Goal: Information Seeking & Learning: Learn about a topic

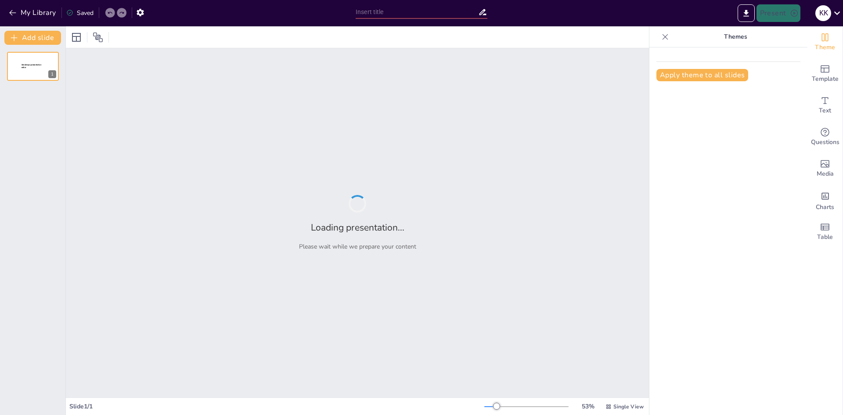
type input "Основи операційних систем: визначення та функції"
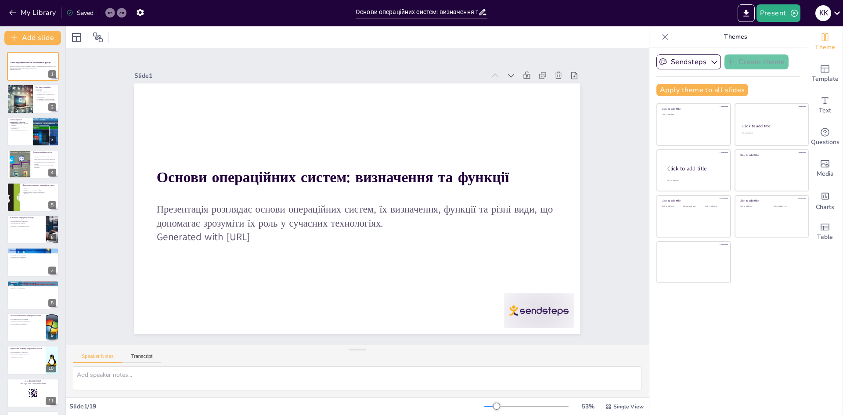
checkbox input "true"
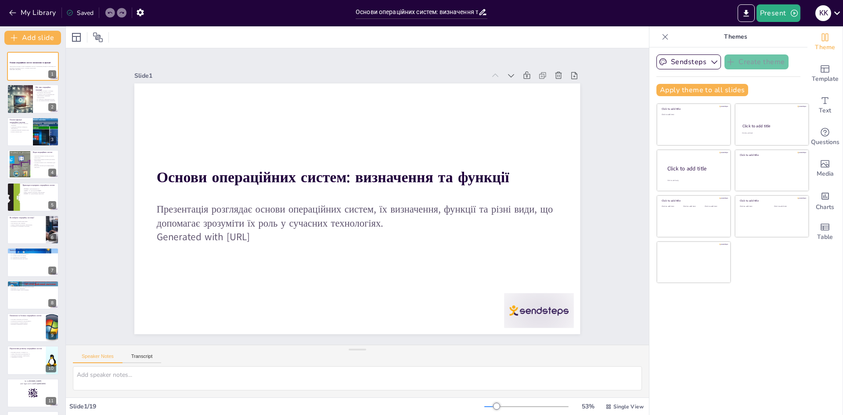
checkbox input "true"
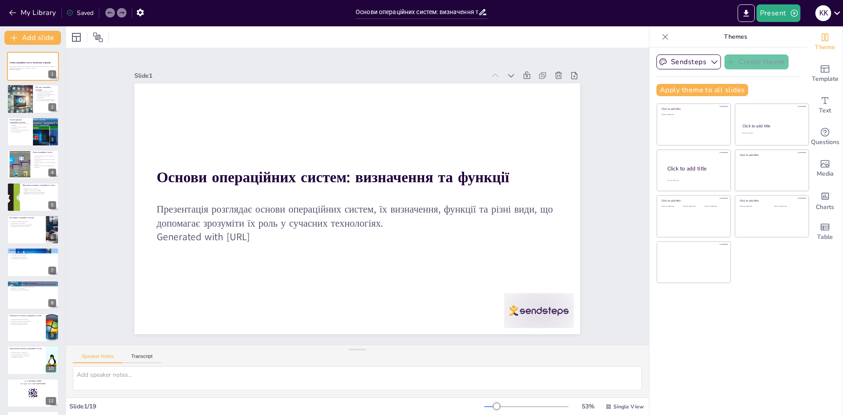
checkbox input "true"
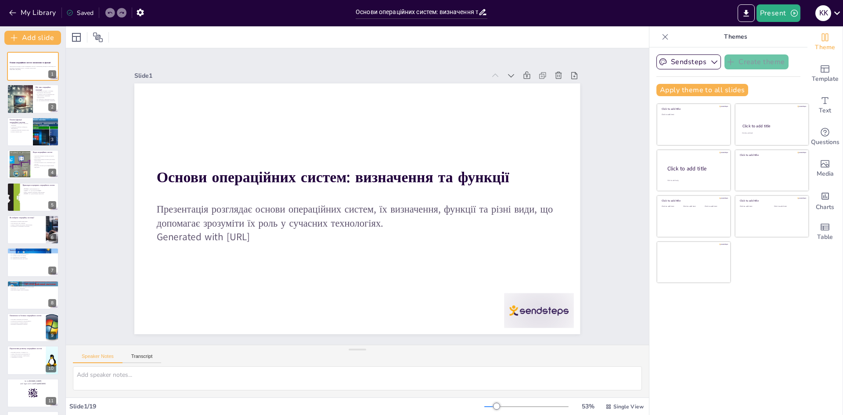
checkbox input "true"
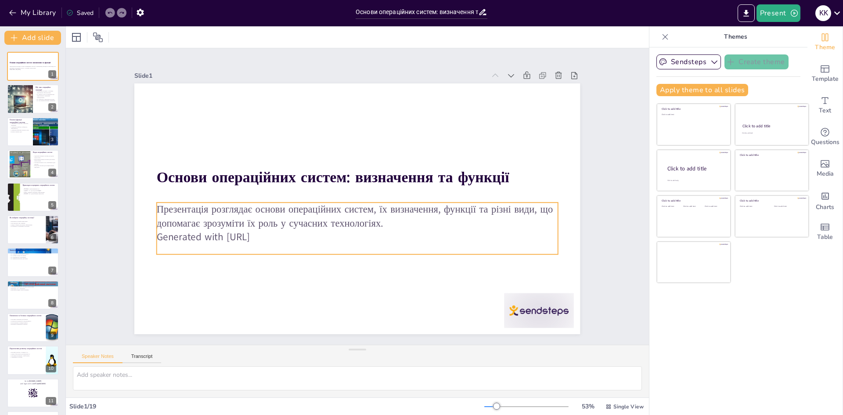
checkbox input "true"
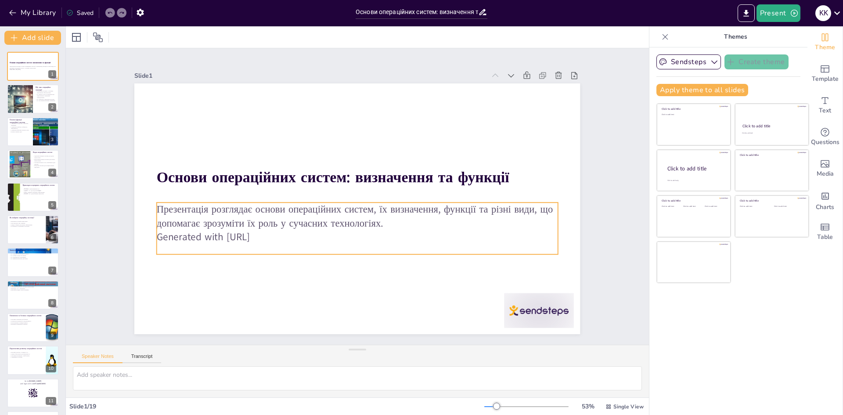
checkbox input "true"
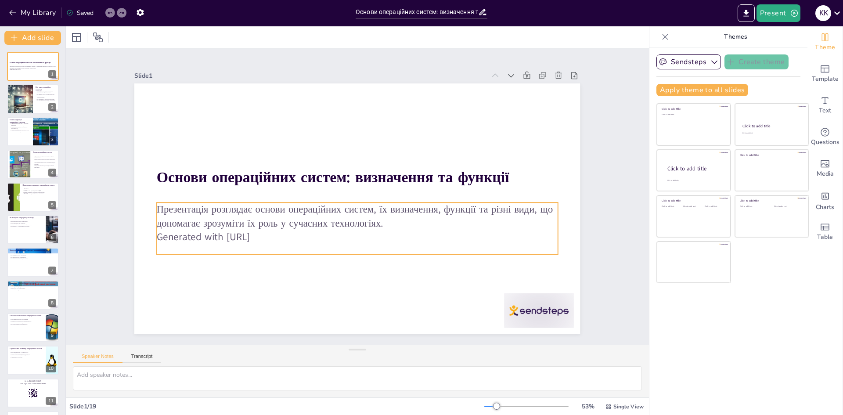
checkbox input "true"
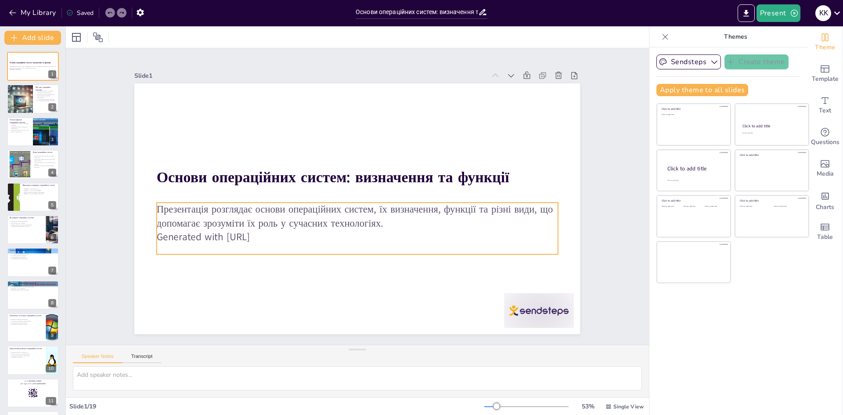
checkbox input "true"
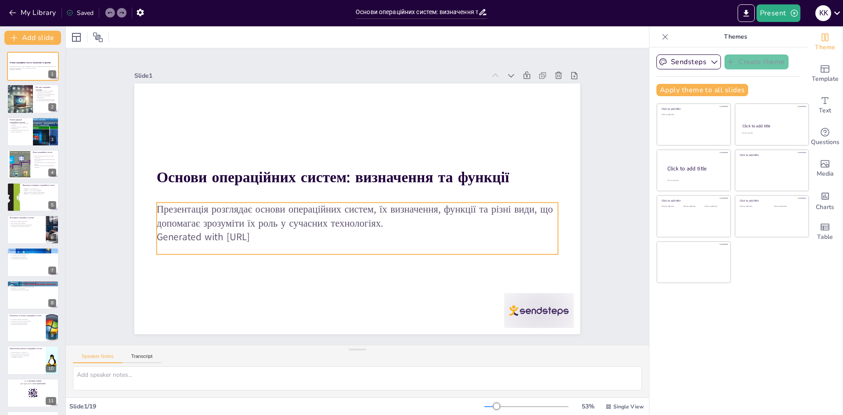
checkbox input "true"
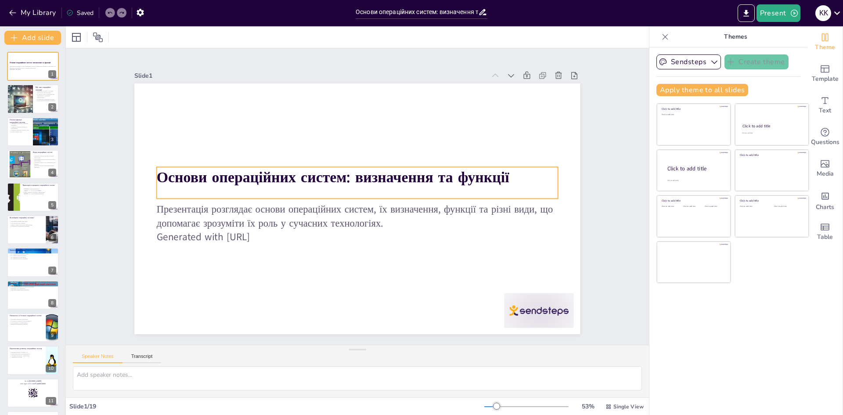
checkbox input "true"
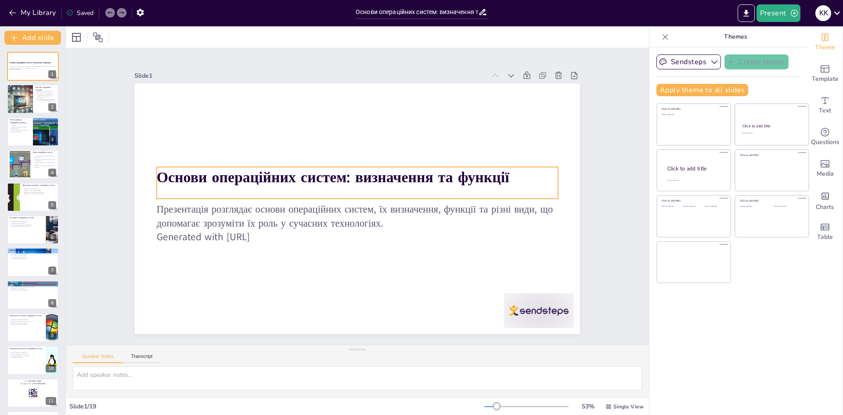
checkbox input "true"
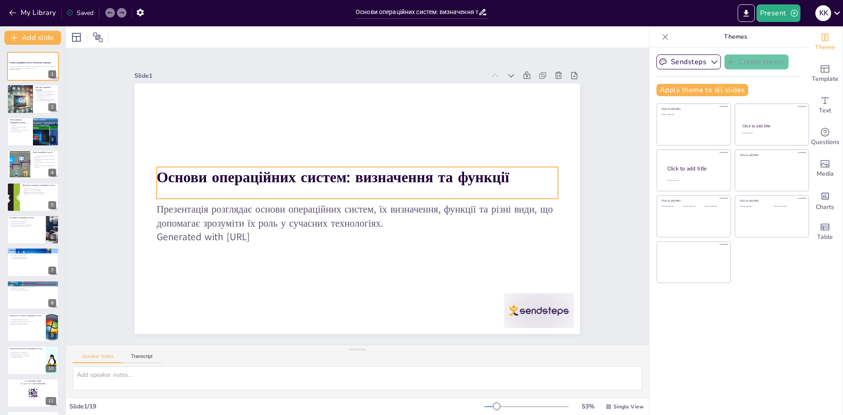
checkbox input "true"
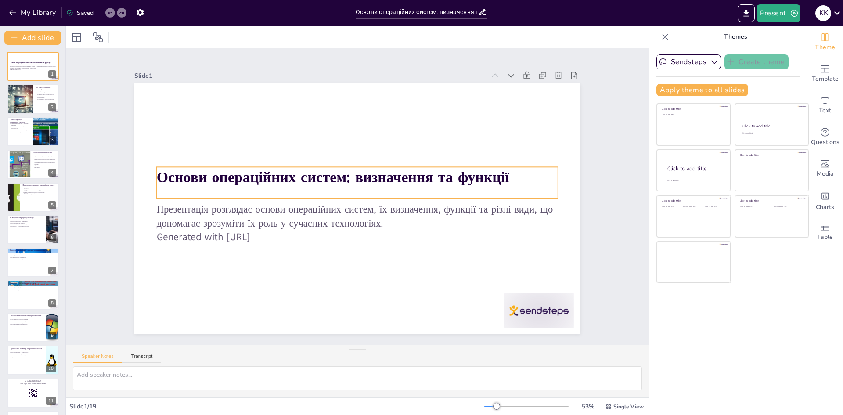
checkbox input "true"
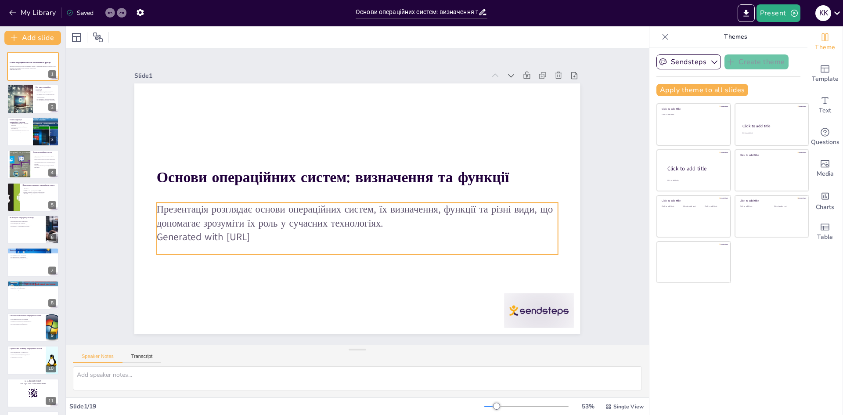
checkbox input "true"
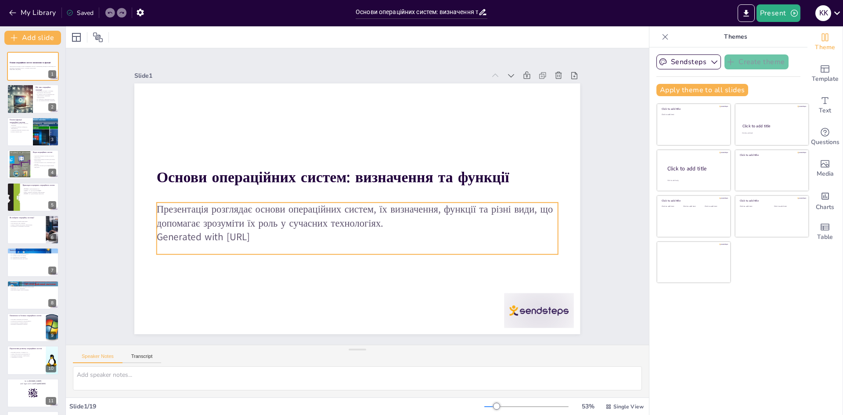
checkbox input "true"
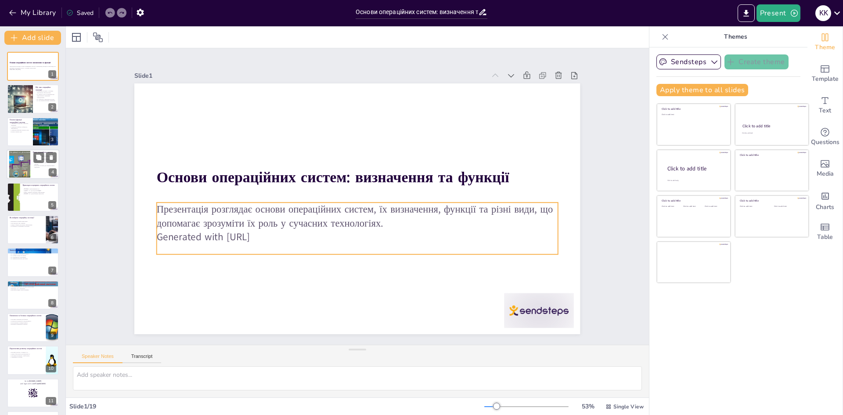
checkbox input "true"
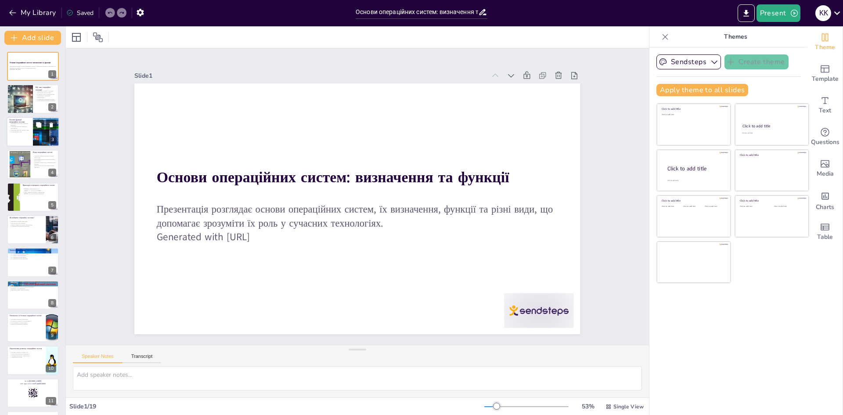
checkbox input "true"
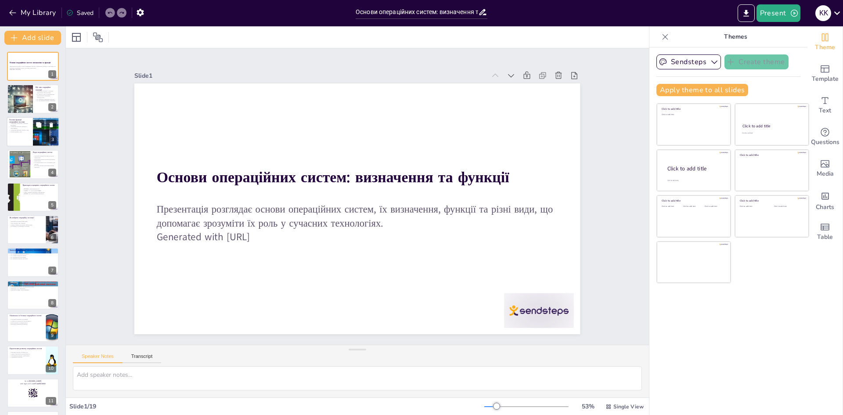
checkbox input "true"
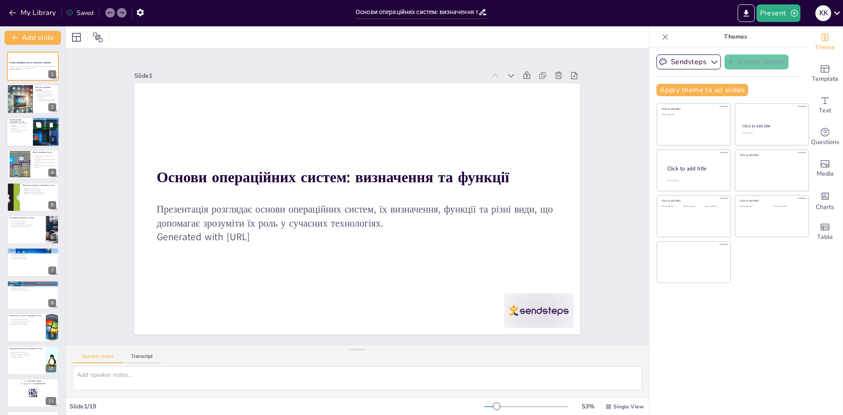
checkbox input "true"
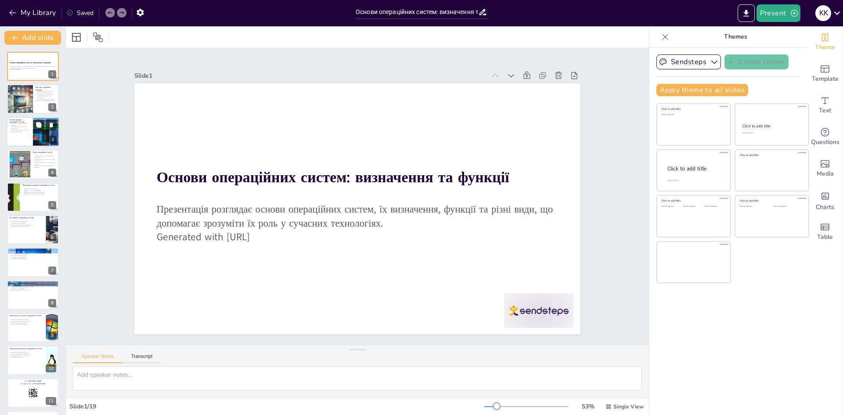
checkbox input "true"
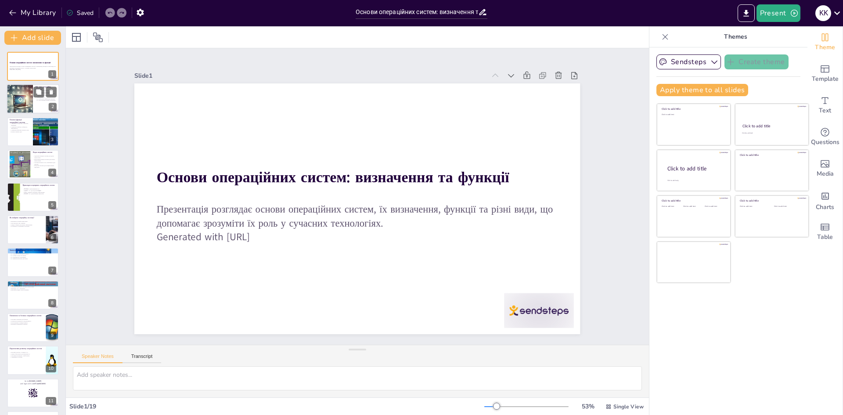
checkbox input "true"
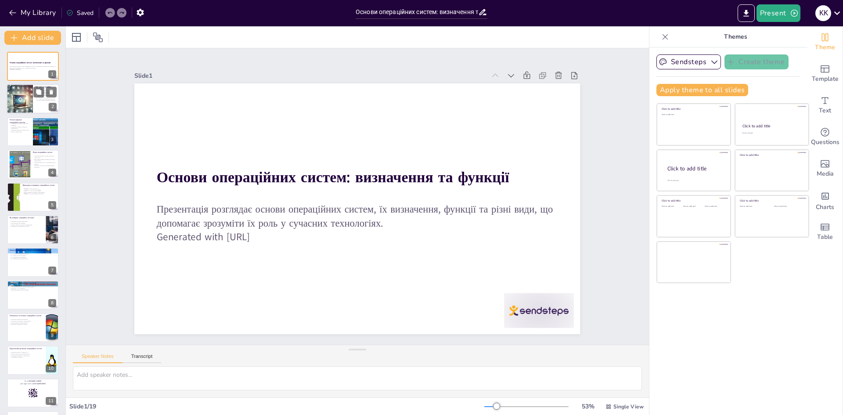
click at [21, 103] on div at bounding box center [20, 99] width 30 height 30
type textarea "Loremipsum dolorsi (AM) c adipisci elitsedd eiusmodte inci-utlab etdo'magna. Al…"
checkbox input "true"
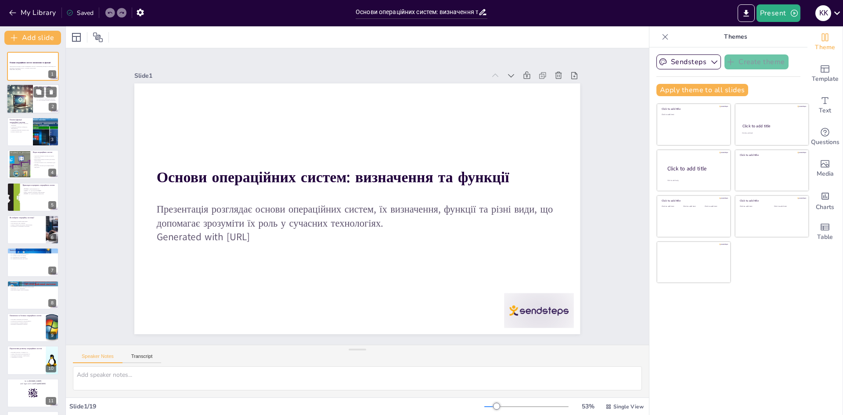
checkbox input "true"
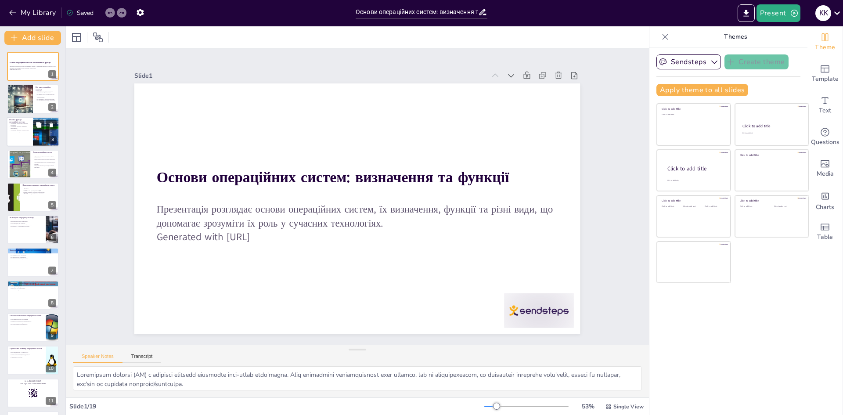
checkbox input "true"
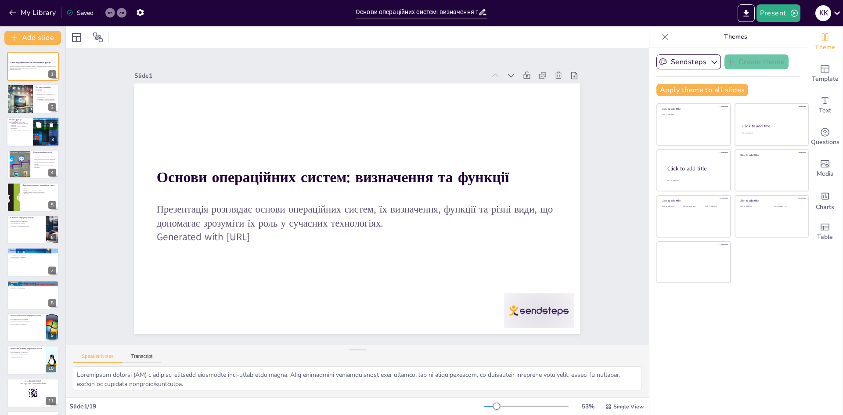
checkbox input "true"
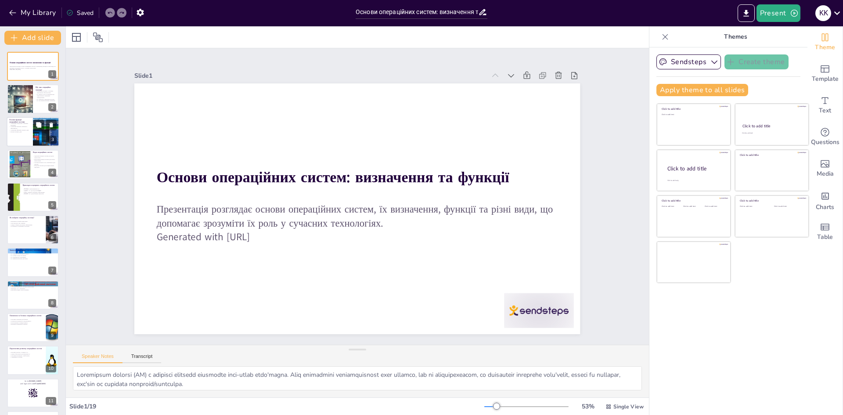
checkbox input "true"
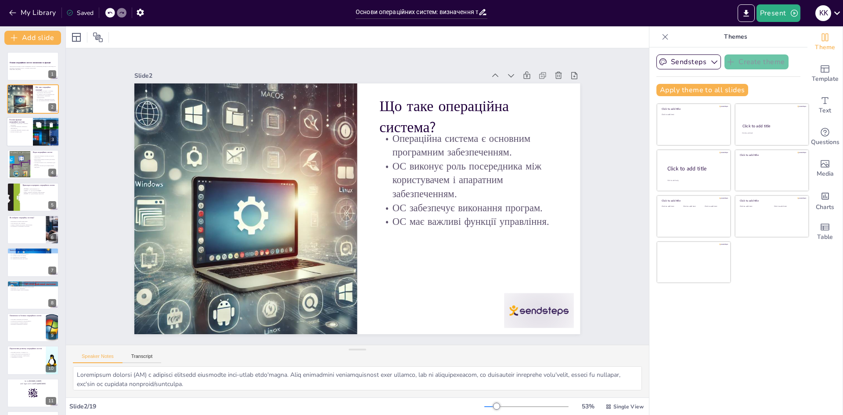
checkbox input "true"
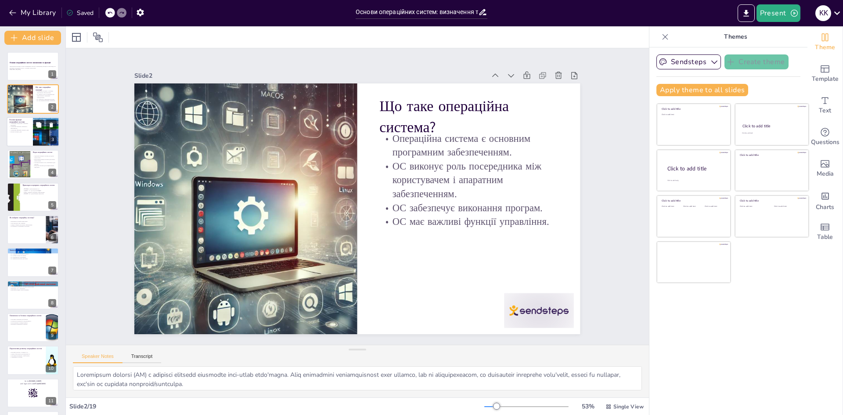
checkbox input "true"
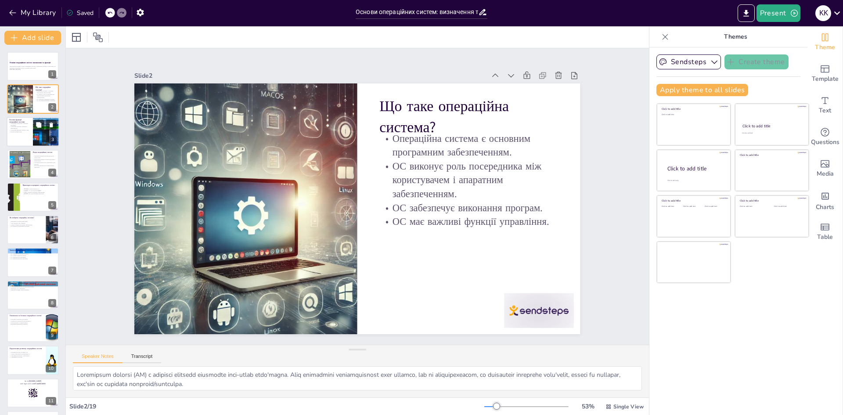
checkbox input "true"
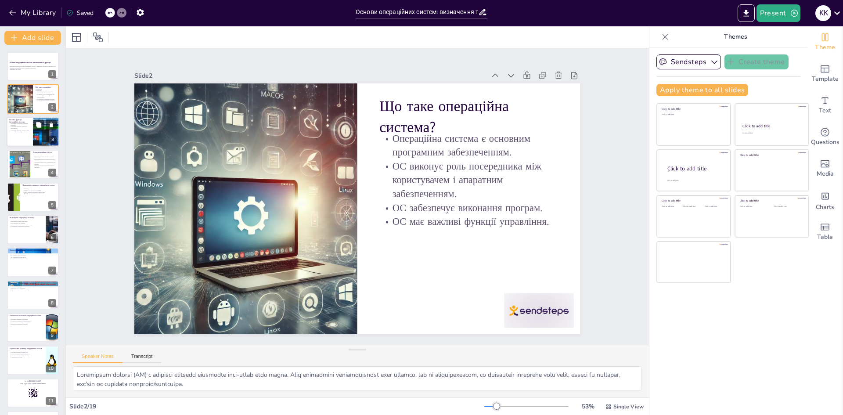
checkbox input "true"
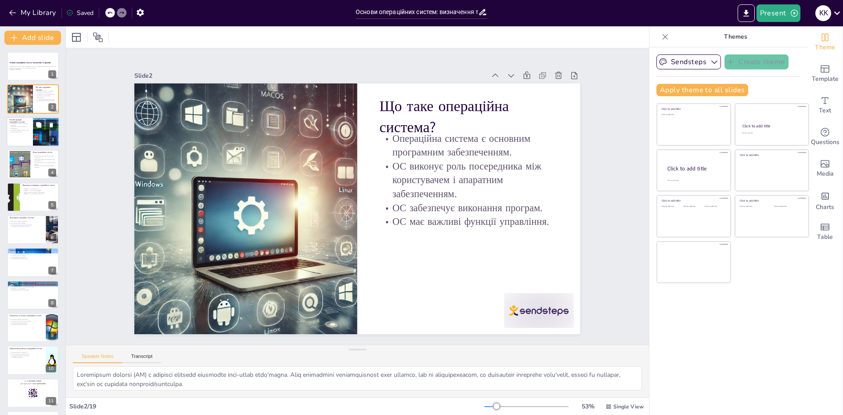
click at [32, 135] on div at bounding box center [33, 132] width 53 height 30
type textarea "Loremipsum dolorsita consecte adipiscinge seddoei temporincidi, utl etdolore ma…"
checkbox input "true"
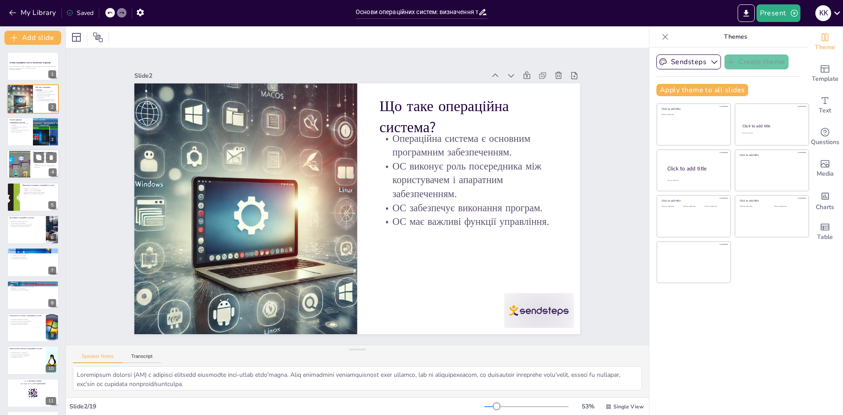
checkbox input "true"
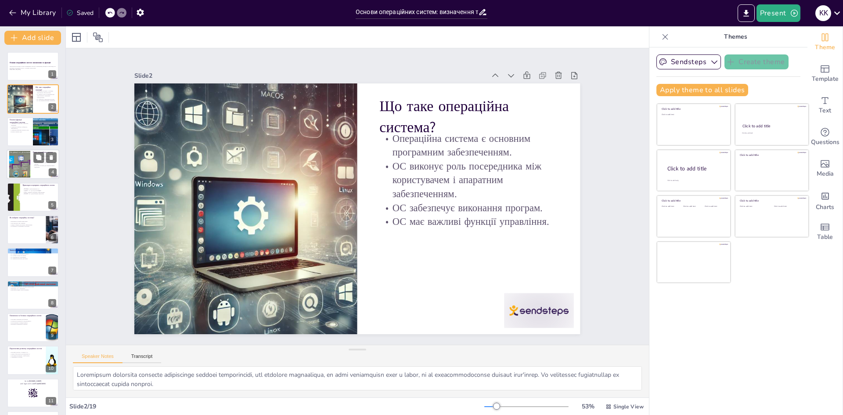
checkbox input "true"
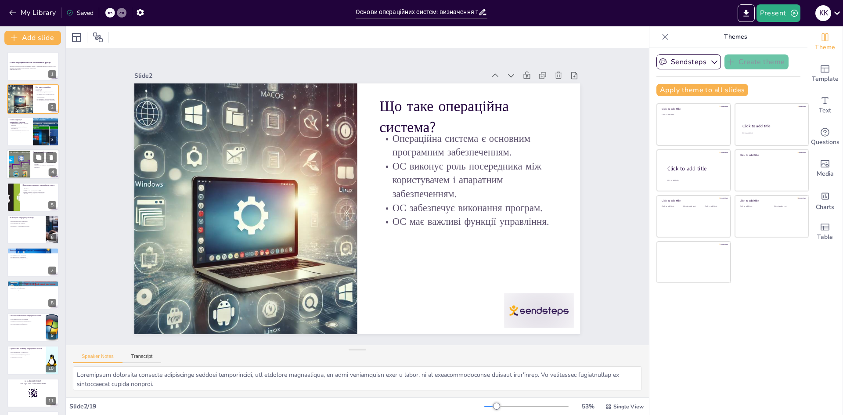
checkbox input "true"
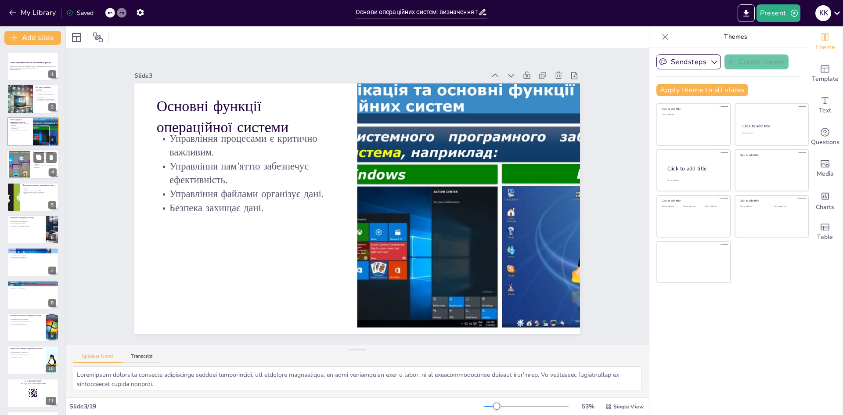
checkbox input "true"
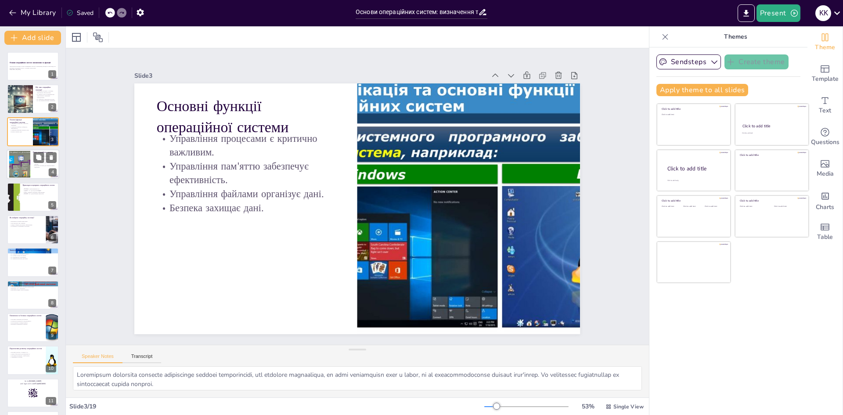
click at [29, 162] on div at bounding box center [20, 164] width 36 height 27
type textarea "Loremipsumdolorsi ametconsec adipisc elitseddoe tem incididuntut labor etdolore…"
checkbox input "true"
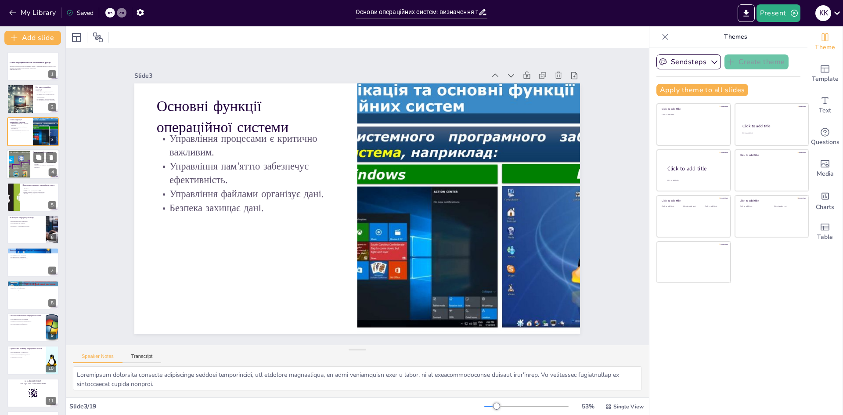
checkbox input "true"
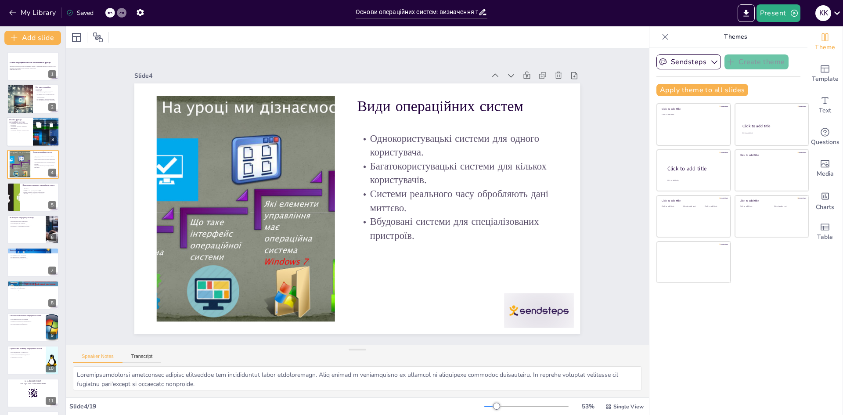
checkbox input "true"
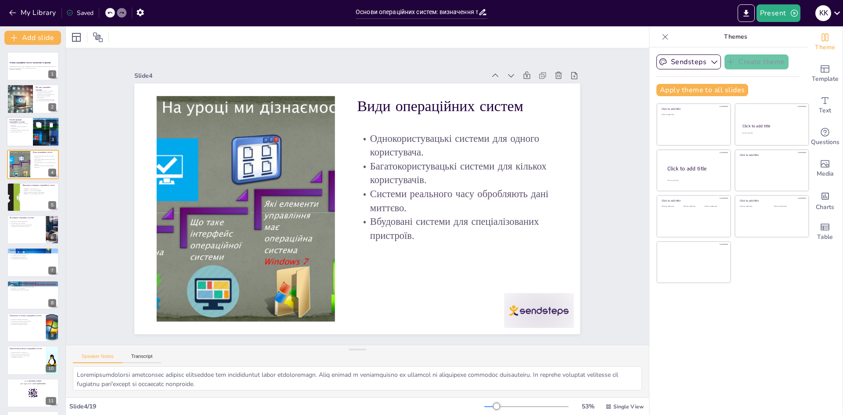
checkbox input "true"
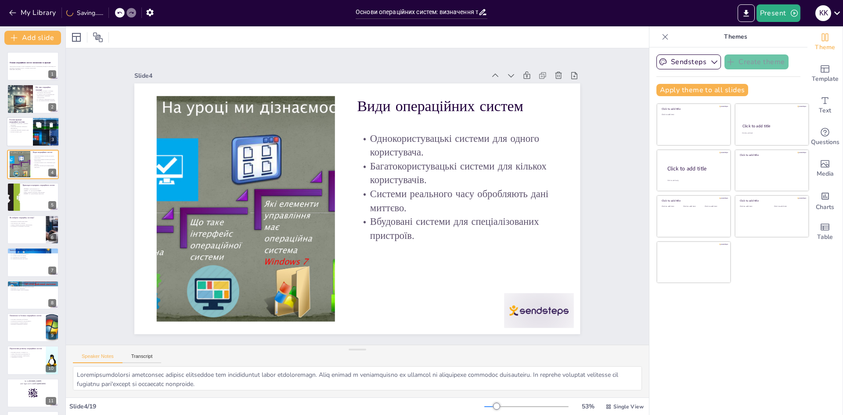
click at [26, 139] on div at bounding box center [33, 132] width 53 height 30
type textarea "Loremipsum dolorsita consecte adipiscinge seddoei temporincidi, utl etdolore ma…"
checkbox input "true"
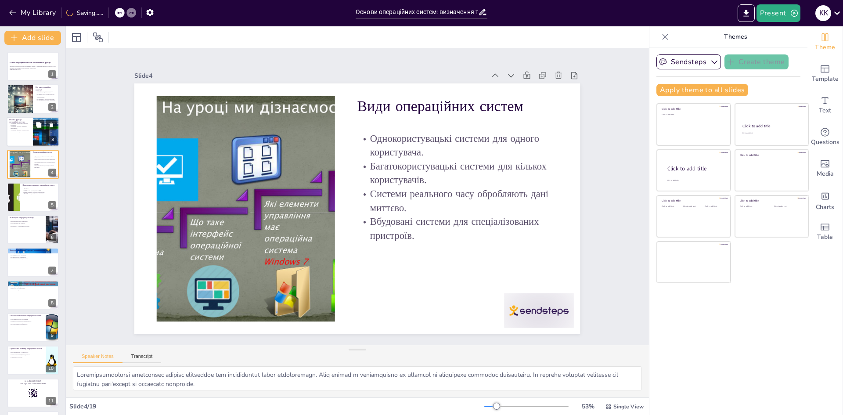
checkbox input "true"
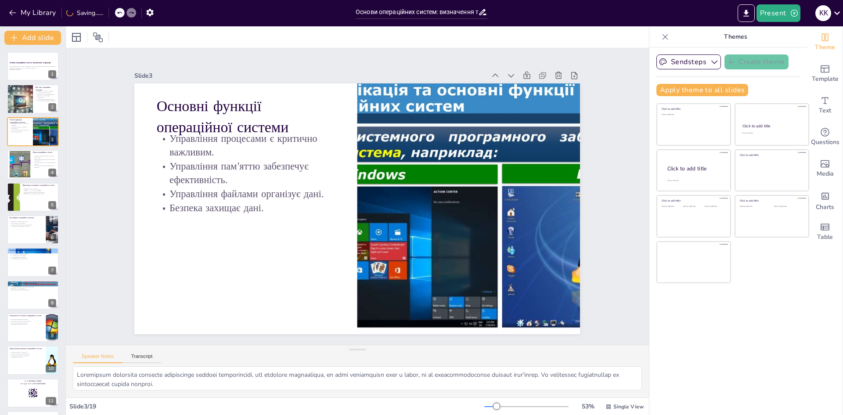
checkbox input "true"
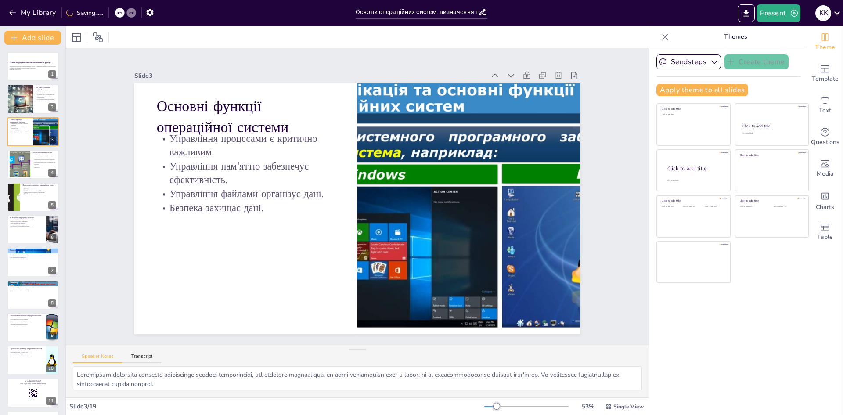
checkbox input "true"
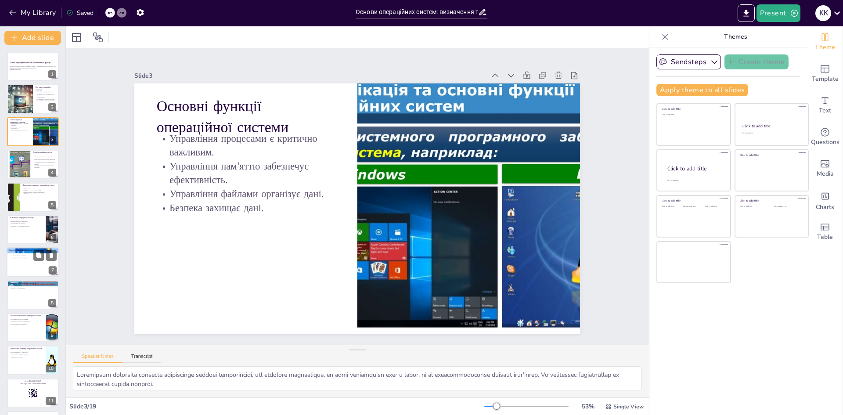
click at [26, 276] on div "Значення операційних систем у повсякденному житті ОС забезпечують функціональні…" at bounding box center [33, 263] width 53 height 30
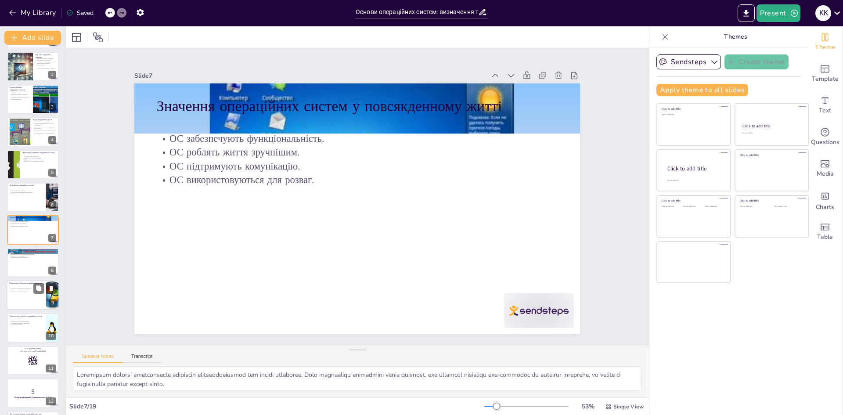
click at [29, 296] on div at bounding box center [33, 295] width 53 height 30
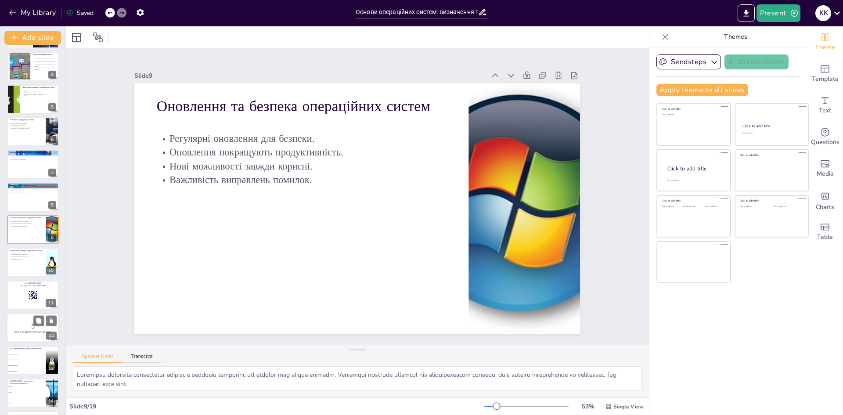
click at [24, 329] on p "5" at bounding box center [32, 327] width 47 height 10
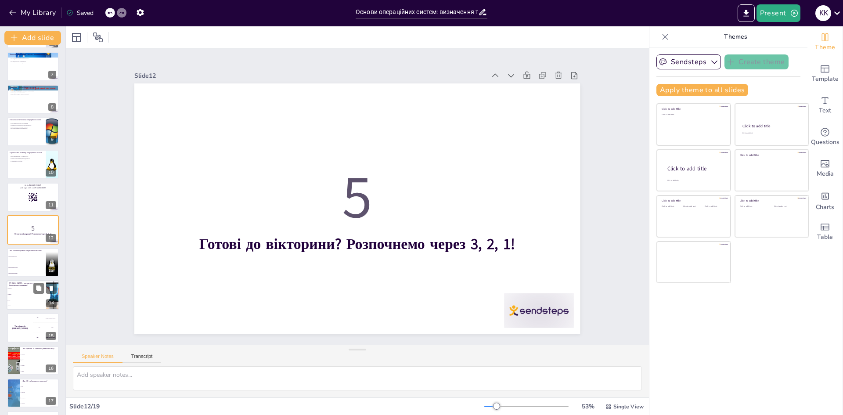
click at [32, 306] on span "macOS" at bounding box center [27, 305] width 38 height 1
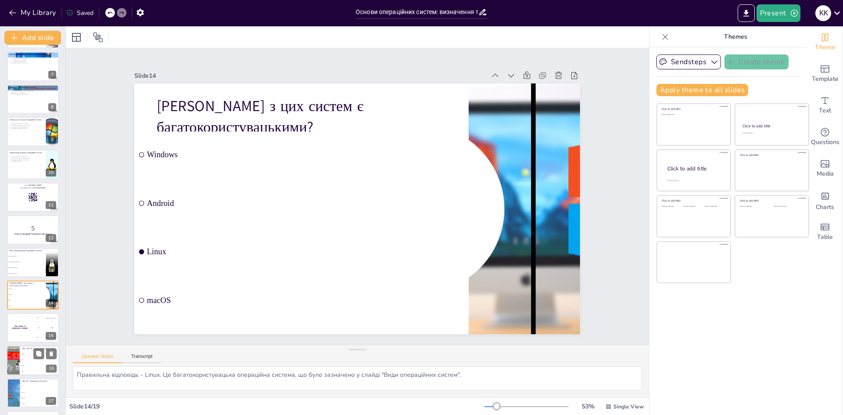
scroll to position [261, 0]
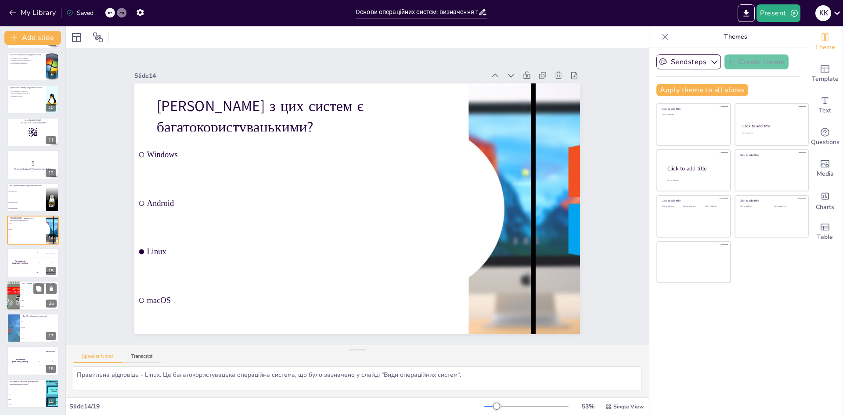
click at [36, 294] on div "Яка з цих ОС є системою реального часу? Windows QNX Ubuntu Linux 16" at bounding box center [33, 296] width 53 height 30
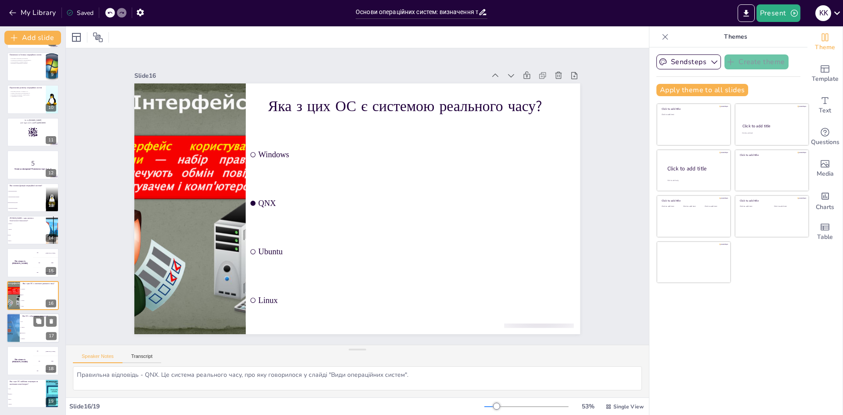
click at [25, 318] on div "Яка ОС є вбудованою системою?" at bounding box center [39, 317] width 34 height 4
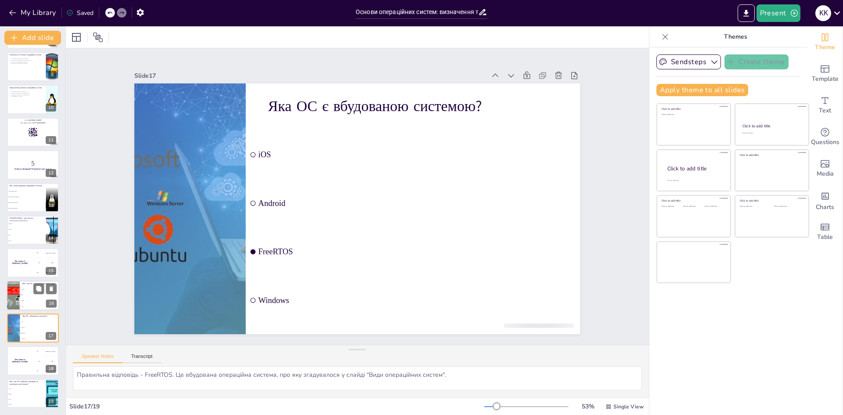
click at [15, 296] on div at bounding box center [13, 296] width 40 height 30
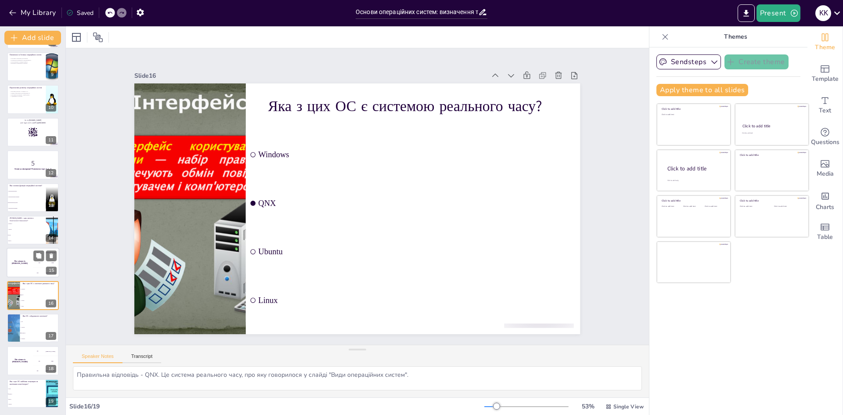
click at [24, 258] on div "The winner is [PERSON_NAME]" at bounding box center [20, 263] width 26 height 30
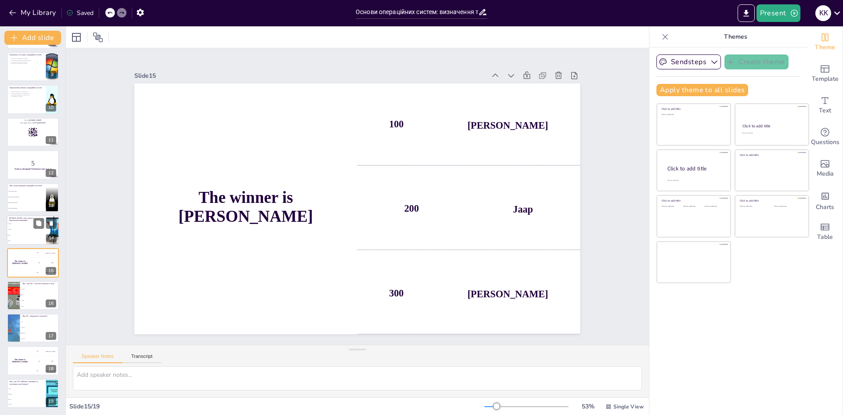
click at [27, 235] on span "Linux" at bounding box center [27, 235] width 38 height 1
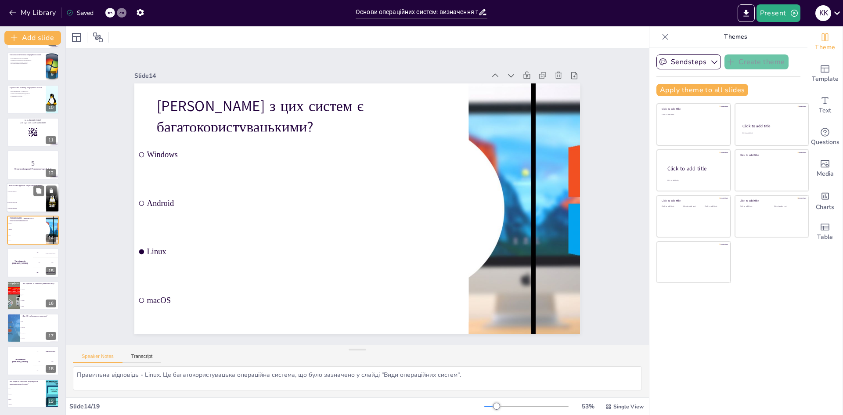
click at [28, 206] on li "управління мережами" at bounding box center [27, 209] width 40 height 6
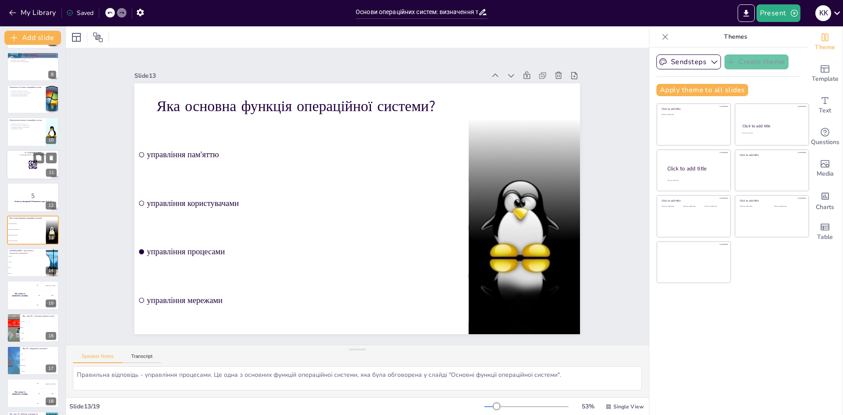
click at [24, 171] on div at bounding box center [33, 165] width 53 height 30
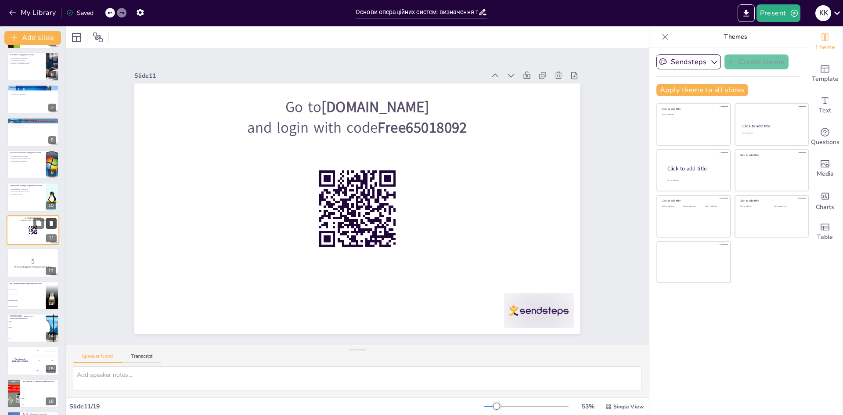
click at [52, 222] on icon at bounding box center [52, 223] width 4 height 5
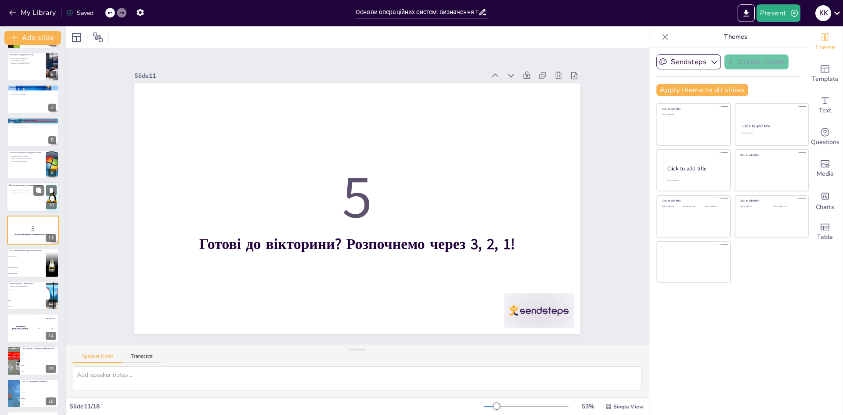
click at [23, 195] on div at bounding box center [33, 198] width 53 height 30
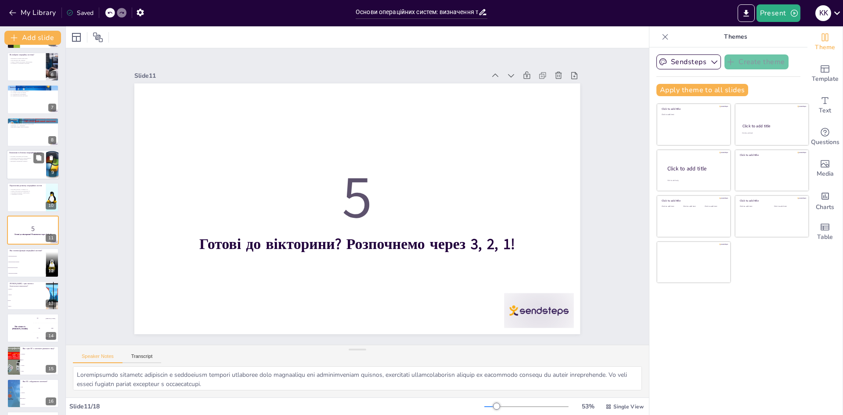
scroll to position [130, 0]
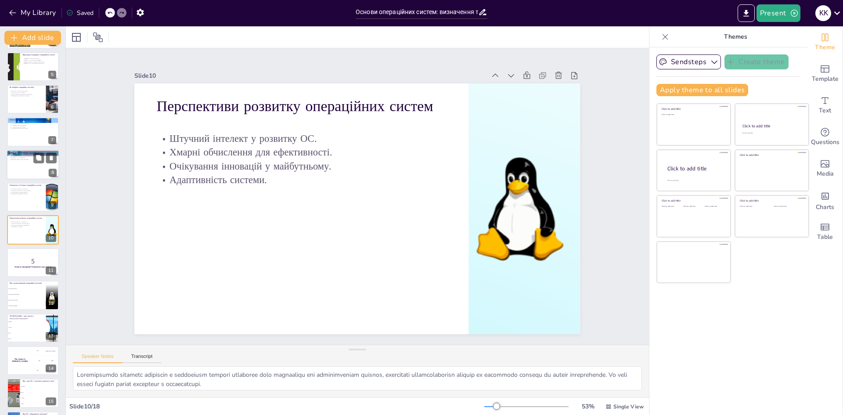
click at [21, 171] on div at bounding box center [33, 165] width 53 height 30
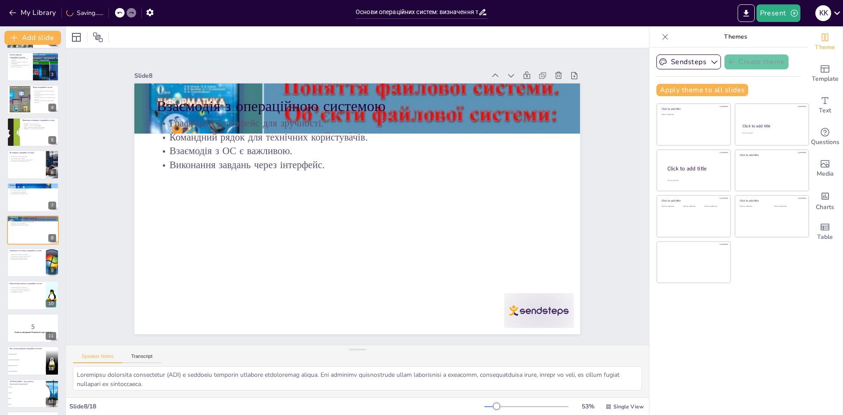
scroll to position [0, 0]
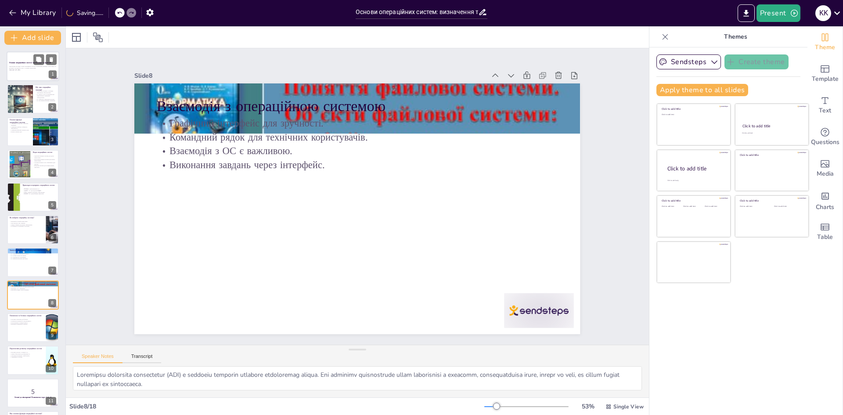
click at [31, 76] on div at bounding box center [33, 66] width 53 height 30
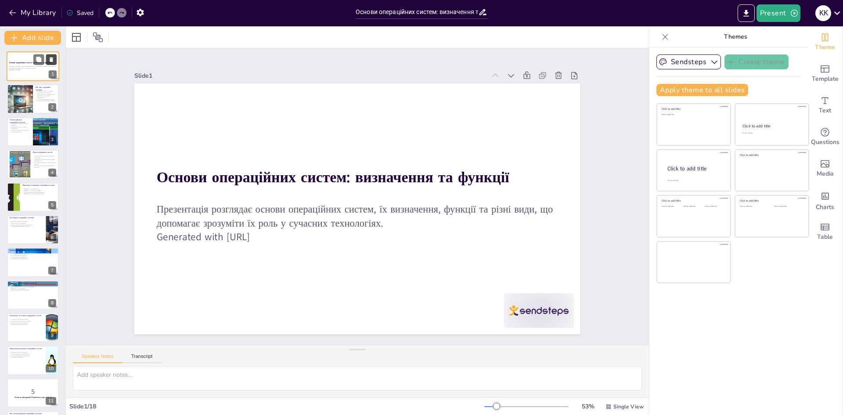
click at [50, 57] on icon at bounding box center [51, 60] width 6 height 6
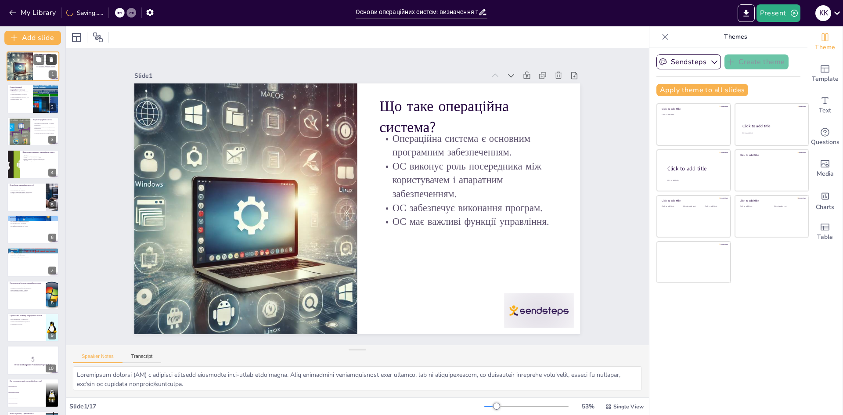
click at [49, 58] on icon at bounding box center [51, 60] width 6 height 6
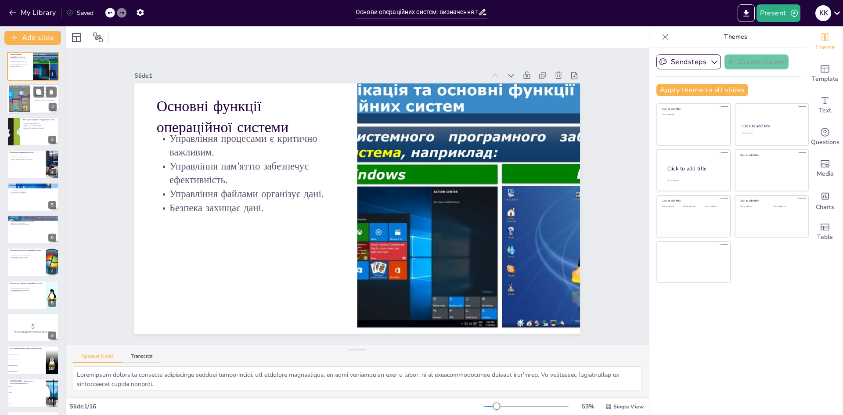
click at [22, 98] on div at bounding box center [20, 99] width 36 height 27
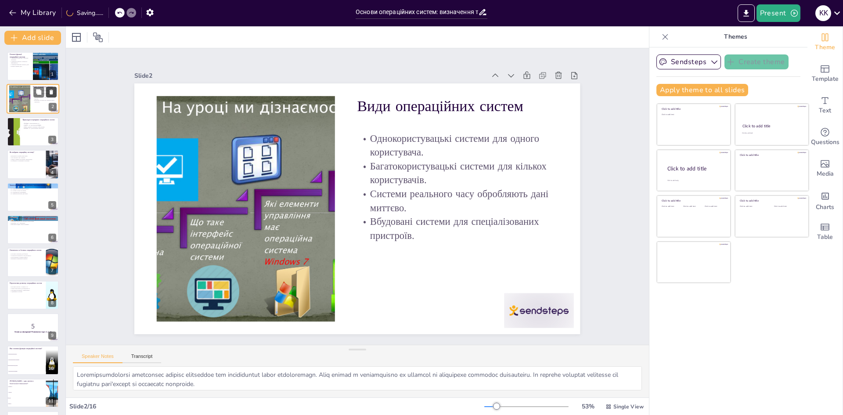
click at [50, 90] on icon at bounding box center [52, 92] width 4 height 5
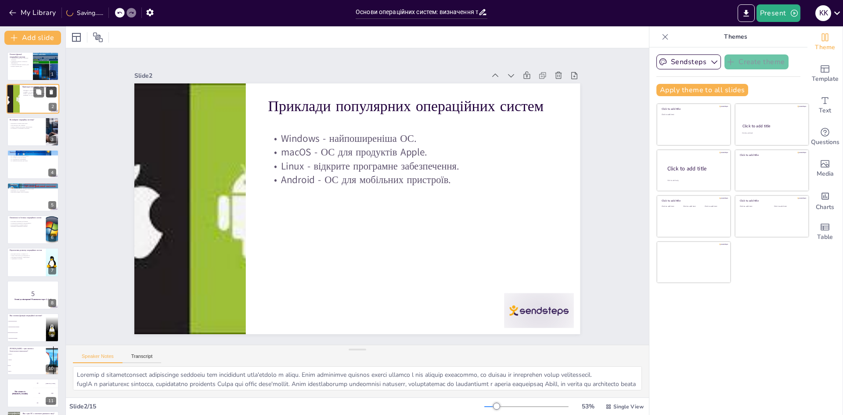
click at [50, 92] on icon at bounding box center [51, 92] width 6 height 6
